Goal: Information Seeking & Learning: Learn about a topic

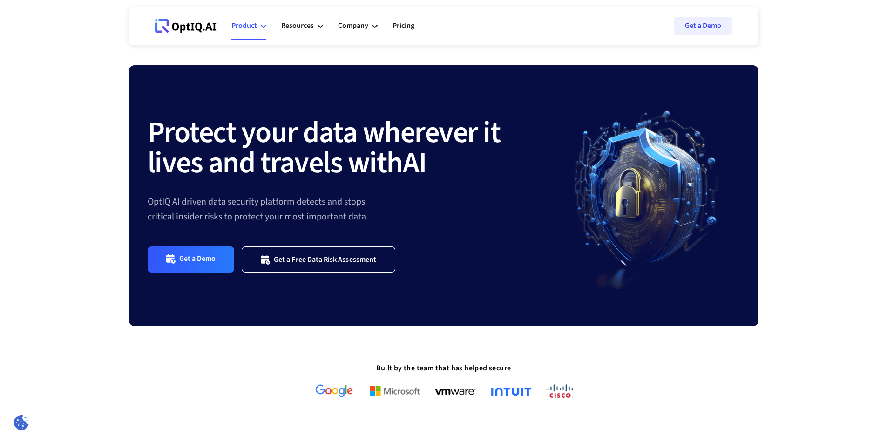
click at [247, 27] on div "Product" at bounding box center [244, 26] width 26 height 13
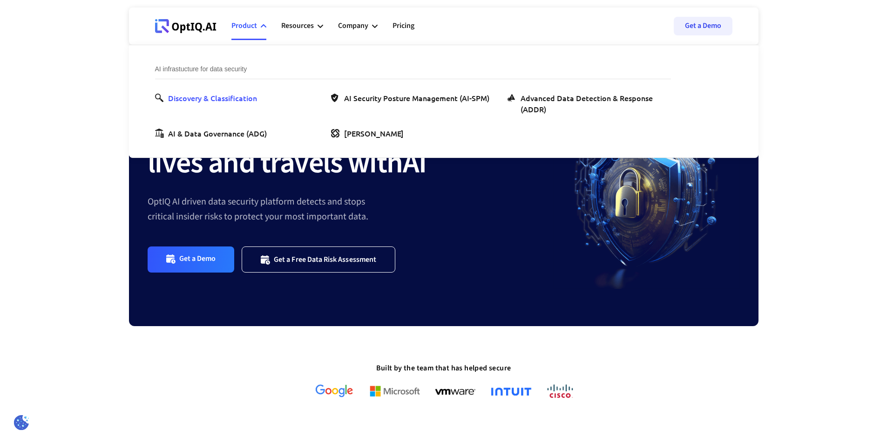
click at [246, 95] on div "Discovery & Classification" at bounding box center [212, 97] width 89 height 11
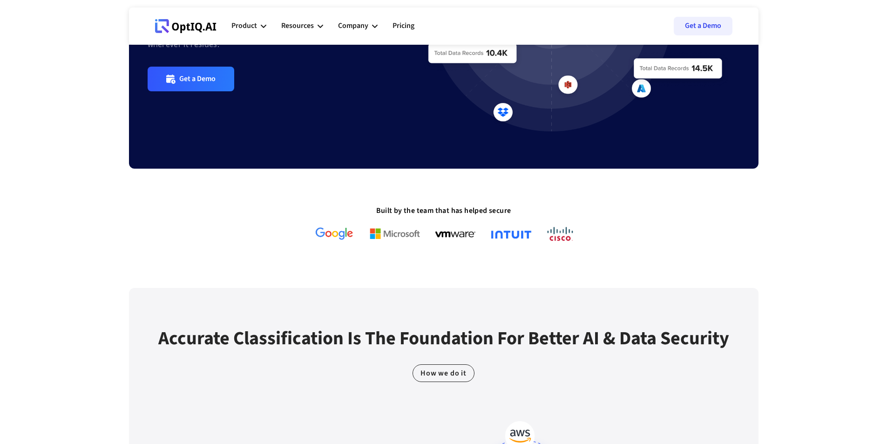
scroll to position [183, 0]
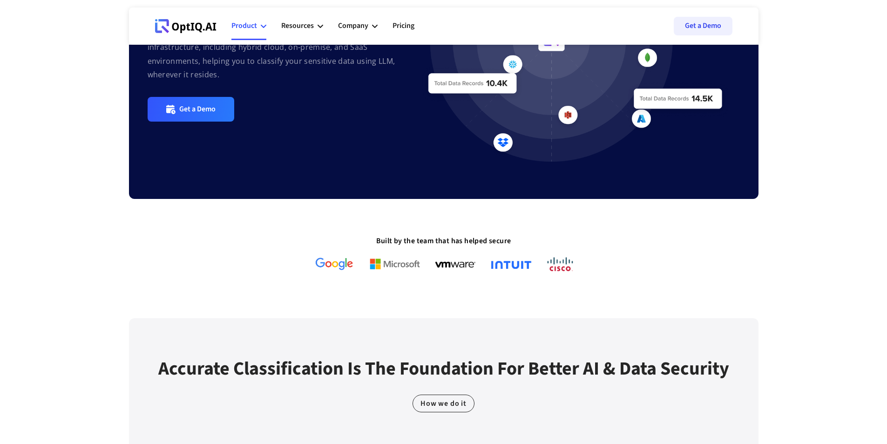
click at [251, 24] on div "Product" at bounding box center [244, 26] width 26 height 13
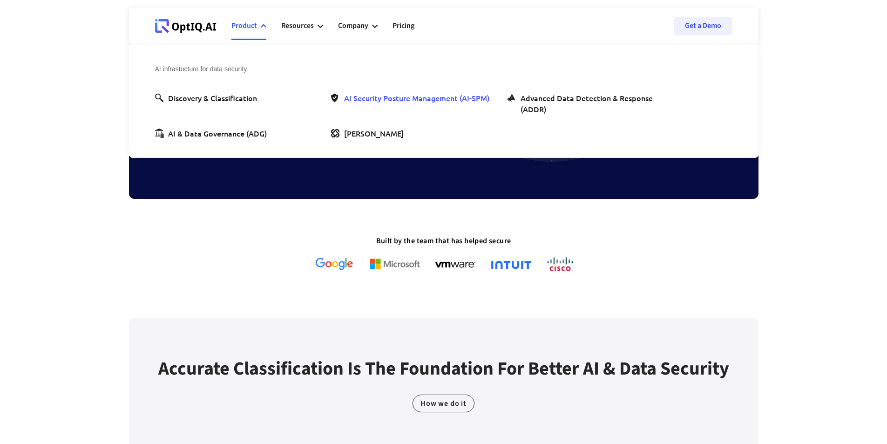
click at [380, 99] on div "AI Security Posture Management (AI-SPM)" at bounding box center [416, 97] width 145 height 11
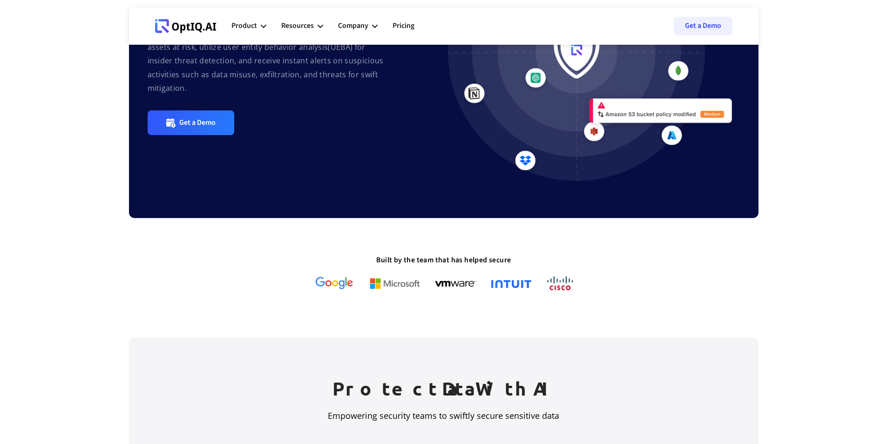
scroll to position [37, 0]
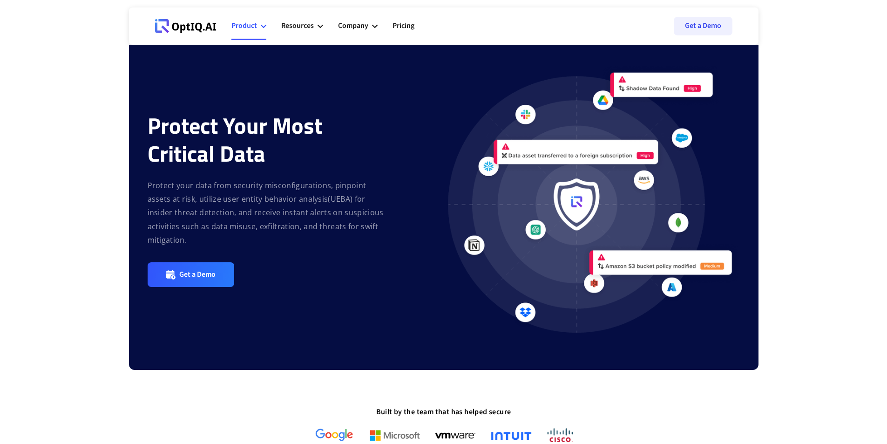
click at [242, 24] on div "Product" at bounding box center [244, 26] width 26 height 13
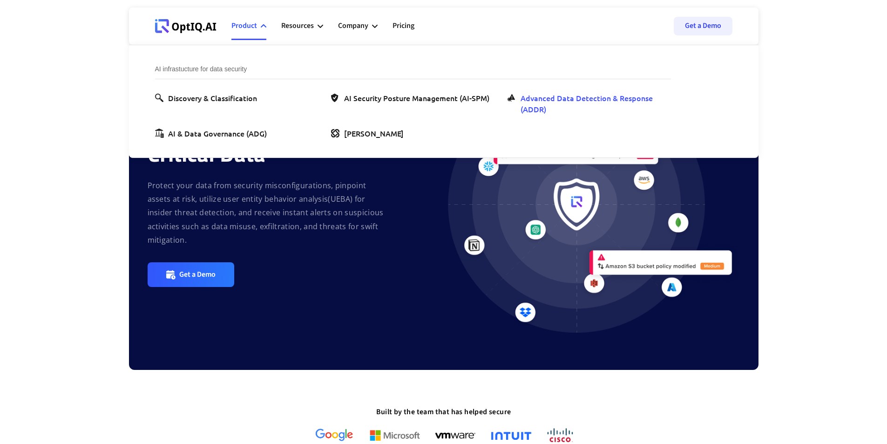
click at [559, 101] on div "Advanced Data Detection & Response (ADDR)" at bounding box center [593, 103] width 147 height 22
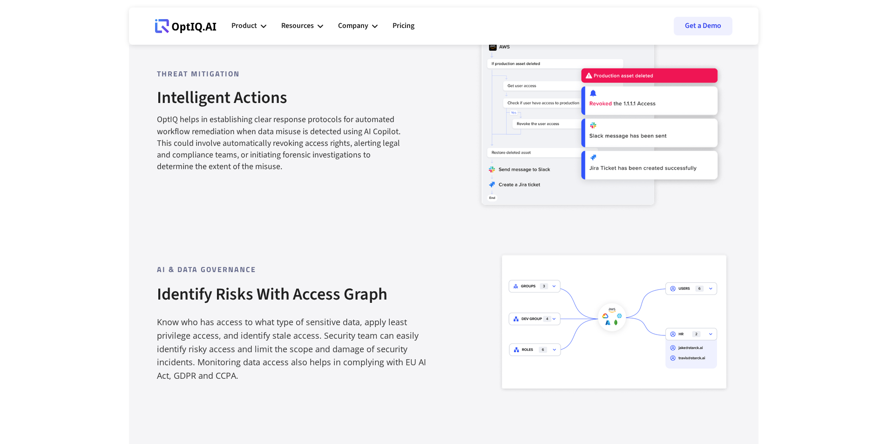
scroll to position [1090, 0]
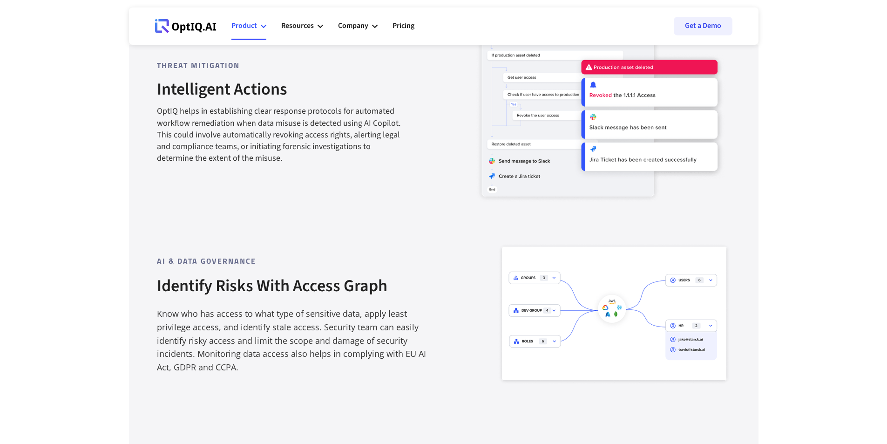
click at [250, 27] on div "Product" at bounding box center [244, 26] width 26 height 13
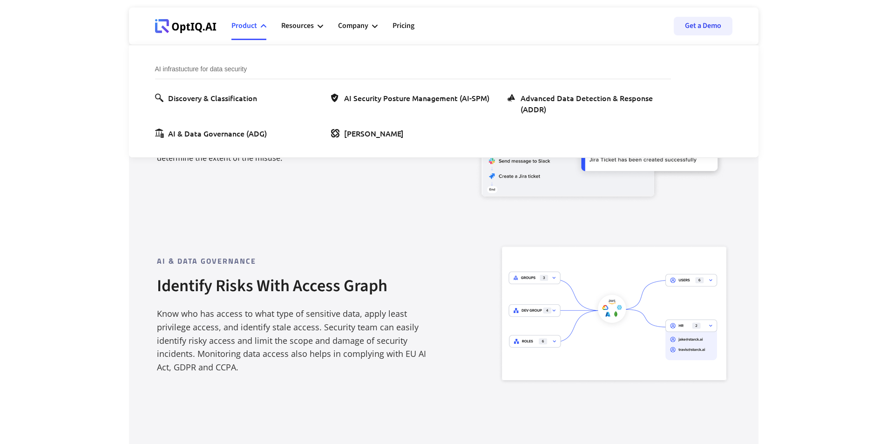
click at [784, 135] on section "Protect Data With AI Empowering security teams to swiftly secure sensitive data…" at bounding box center [443, 134] width 887 height 1491
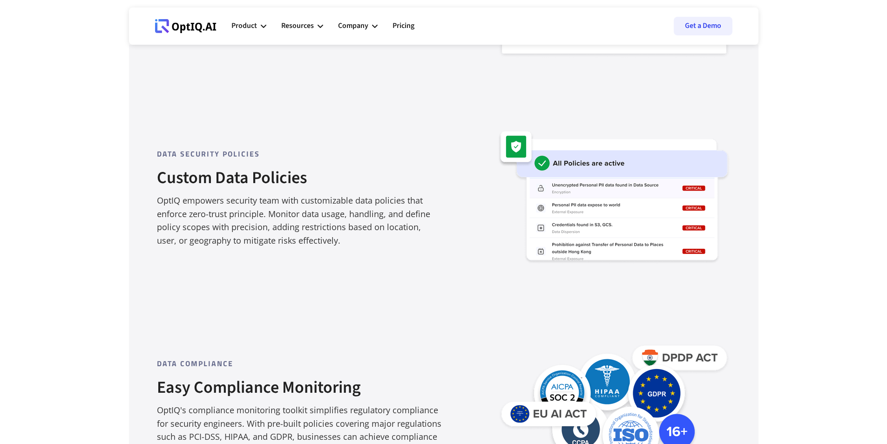
scroll to position [1388, 0]
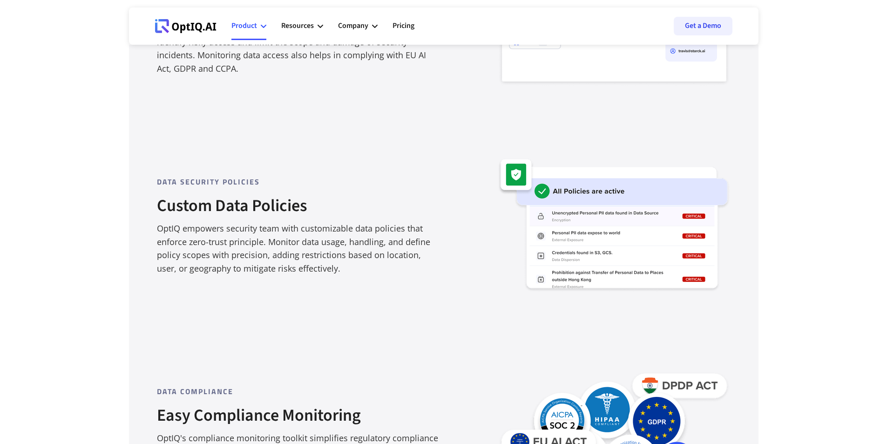
click at [257, 22] on div "Product" at bounding box center [248, 26] width 35 height 28
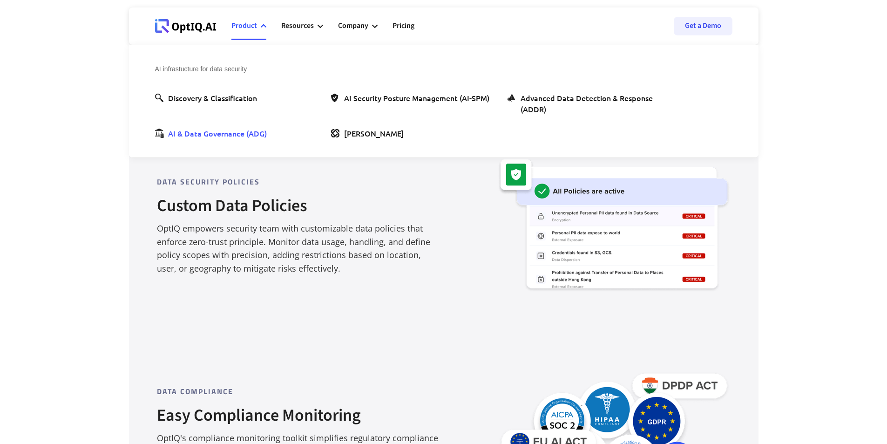
click at [232, 131] on div "AI & Data Governance (ADG)" at bounding box center [217, 133] width 99 height 11
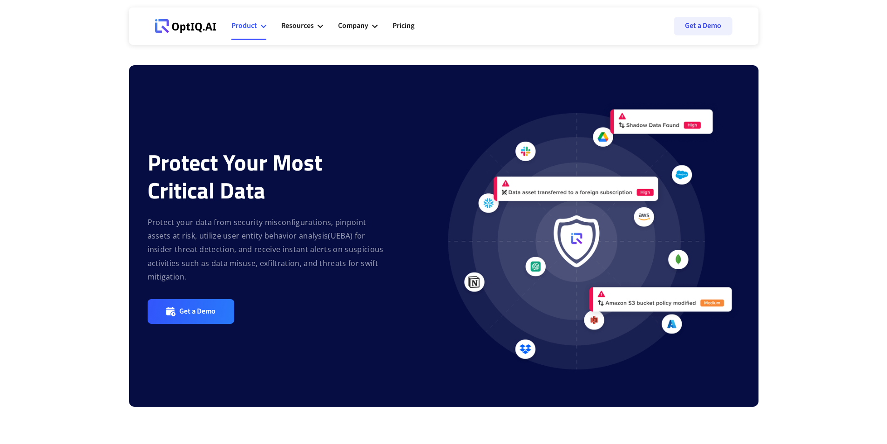
click at [239, 24] on div "Product" at bounding box center [244, 26] width 26 height 13
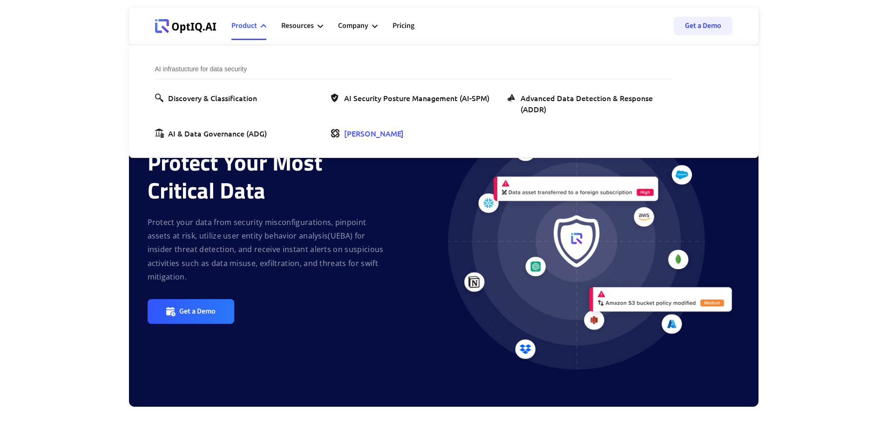
click at [350, 135] on div "[PERSON_NAME]" at bounding box center [374, 133] width 60 height 11
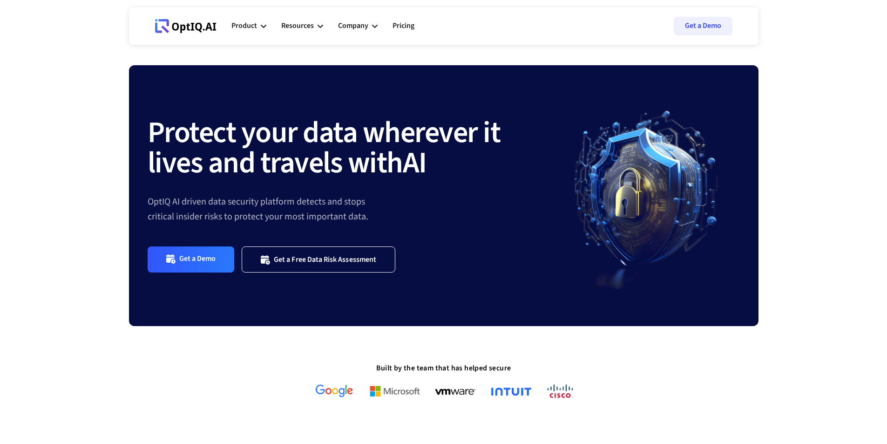
scroll to position [1545, 0]
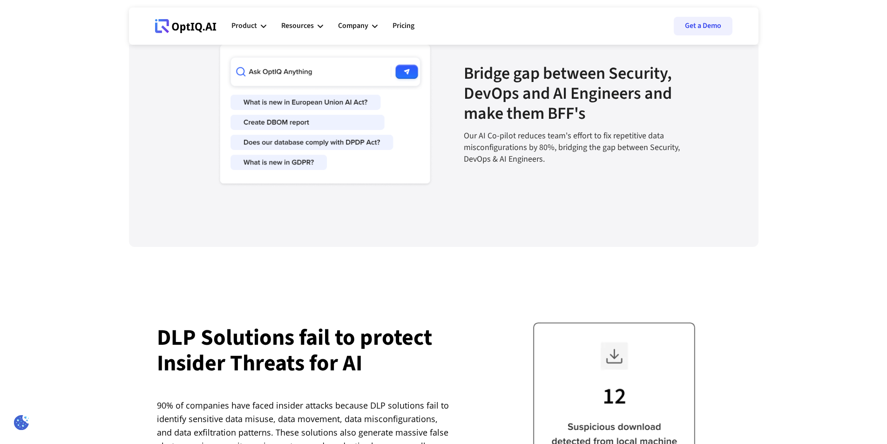
click at [352, 186] on img at bounding box center [316, 114] width 233 height 147
click at [303, 188] on img at bounding box center [316, 114] width 233 height 147
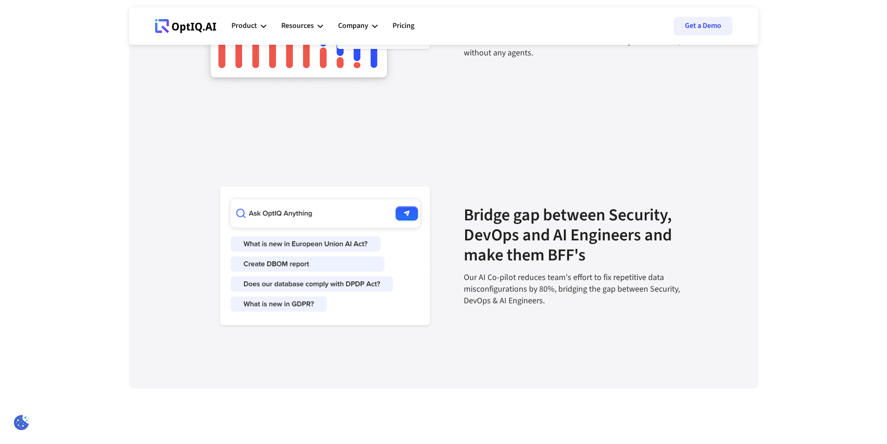
scroll to position [1400, 0]
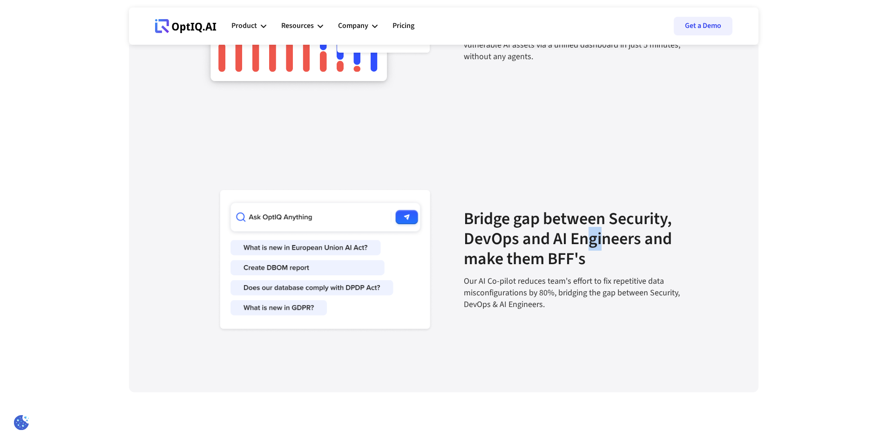
drag, startPoint x: 600, startPoint y: 276, endPoint x: 576, endPoint y: 297, distance: 32.4
click at [577, 270] on strong "Bridge gap between Security, DevOps and AI Engineers and make them BFF's" at bounding box center [568, 239] width 208 height 64
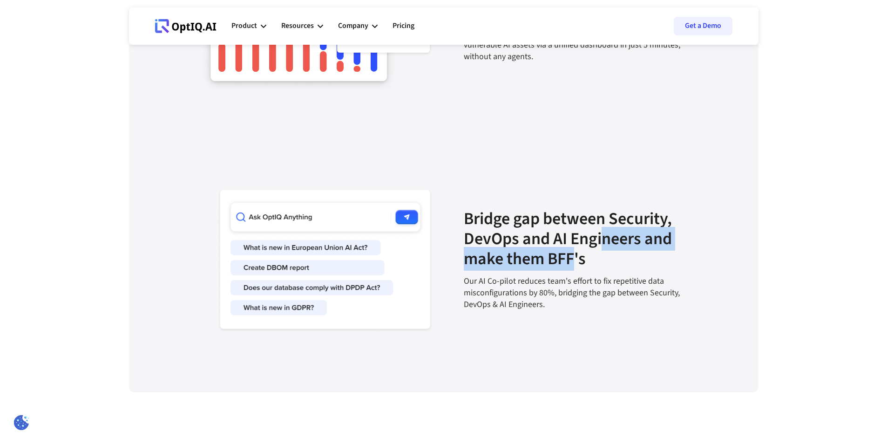
click at [577, 270] on strong "Bridge gap between Security, DevOps and AI Engineers and make them BFF's" at bounding box center [568, 239] width 208 height 64
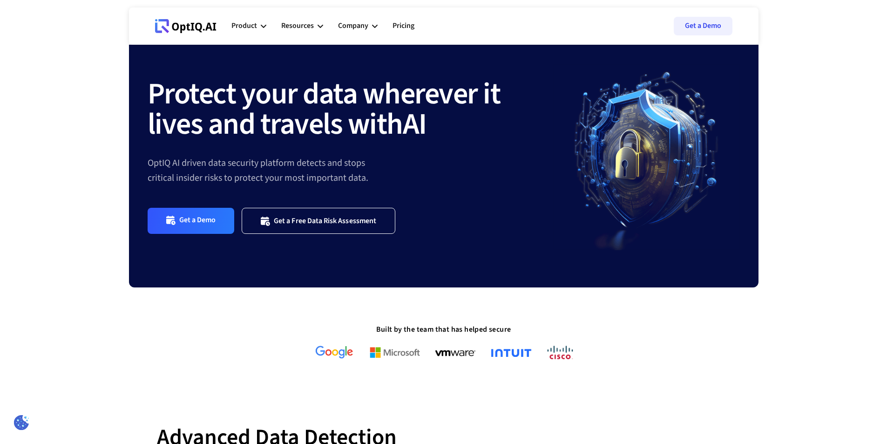
scroll to position [0, 0]
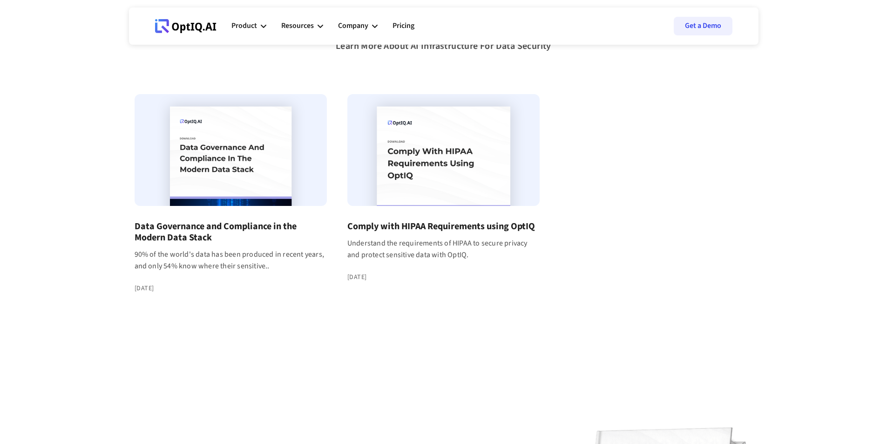
scroll to position [44, 0]
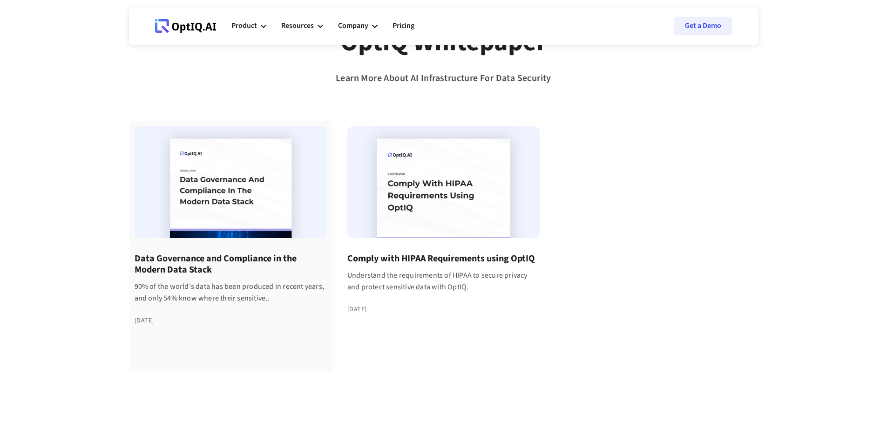
click at [271, 257] on h4 "Data Governance and Compliance in the Modern Data Stack" at bounding box center [231, 264] width 192 height 22
